Goal: Book appointment/travel/reservation

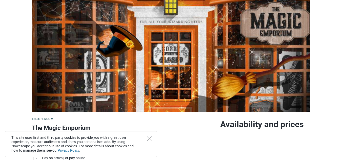
scroll to position [77, 0]
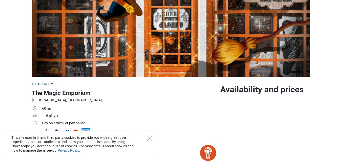
click at [152, 138] on div "This site uses first and third party cookies to provide you with a great user e…" at bounding box center [81, 145] width 152 height 26
click at [151, 140] on icon "Close" at bounding box center [149, 139] width 5 height 5
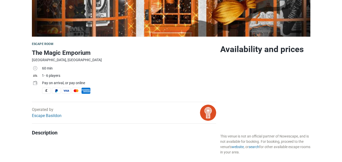
scroll to position [113, 0]
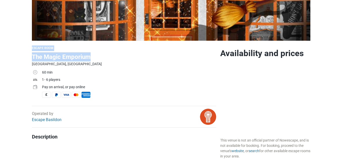
drag, startPoint x: 339, startPoint y: 30, endPoint x: 135, endPoint y: 86, distance: 210.8
click at [50, 119] on link "Escape Basildon" at bounding box center [47, 120] width 30 height 5
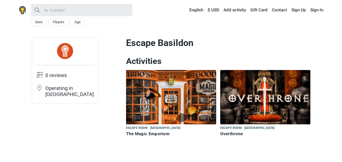
click at [160, 97] on img at bounding box center [171, 97] width 90 height 54
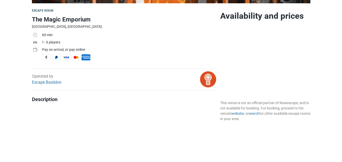
scroll to position [165, 0]
